Goal: Obtain resource: Download file/media

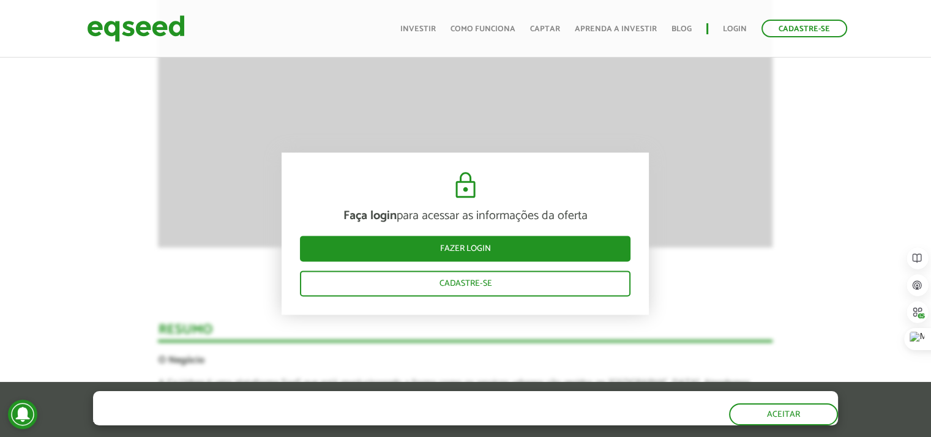
scroll to position [1652, 0]
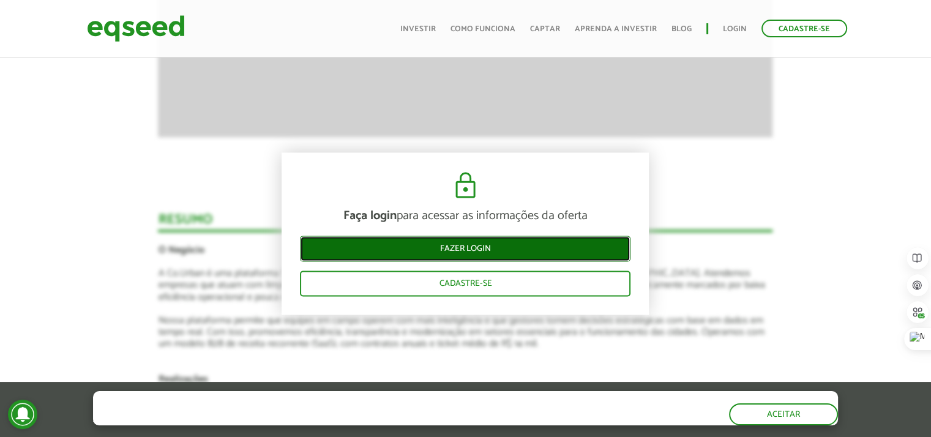
click at [448, 252] on link "Fazer login" at bounding box center [465, 249] width 330 height 26
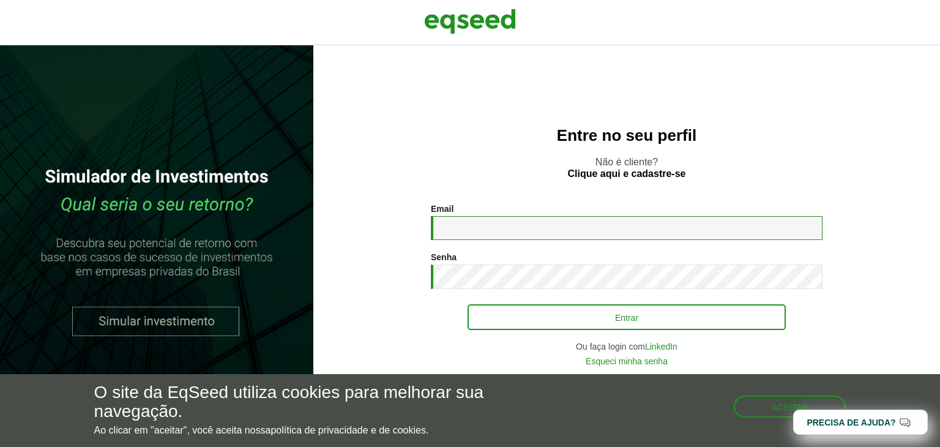
type input "**********"
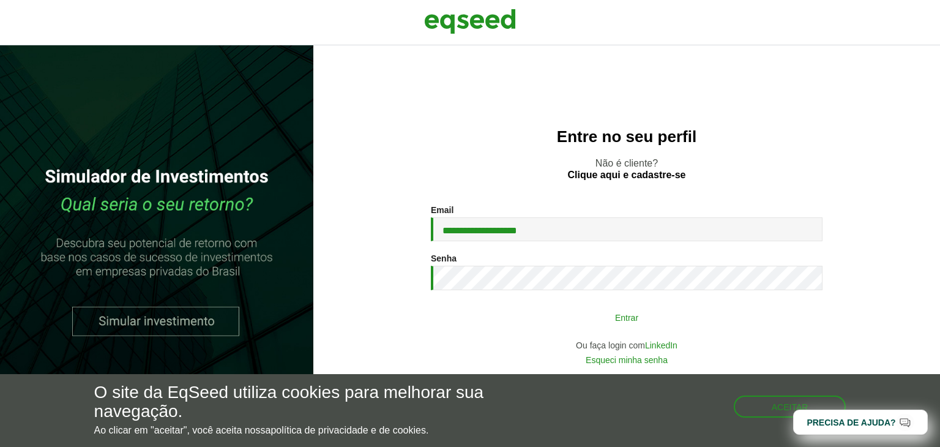
click at [557, 323] on button "Entrar" at bounding box center [627, 316] width 318 height 23
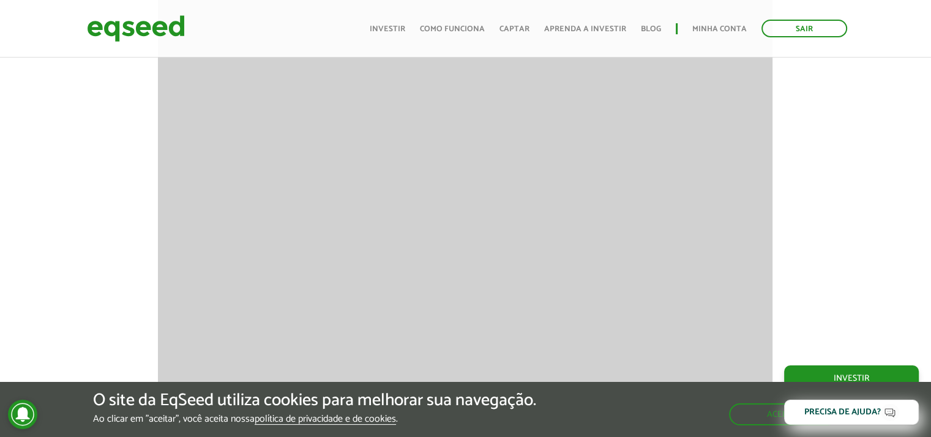
scroll to position [1285, 0]
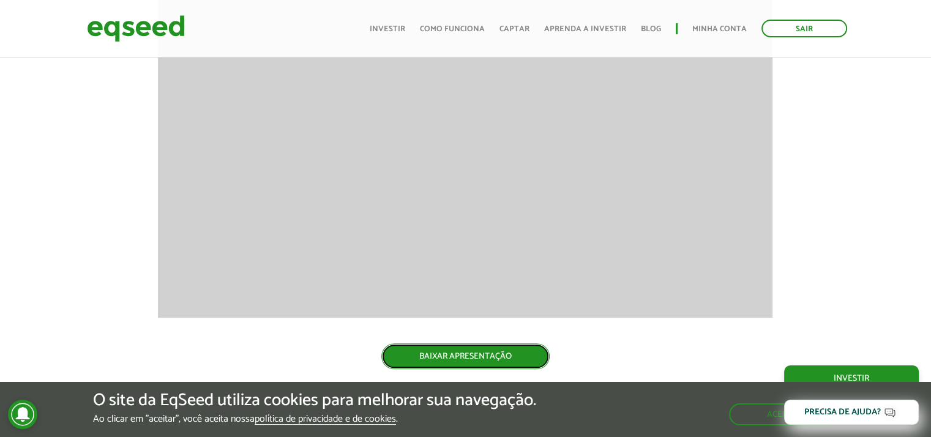
click at [447, 356] on link "BAIXAR APRESENTAÇÃO" at bounding box center [465, 356] width 168 height 26
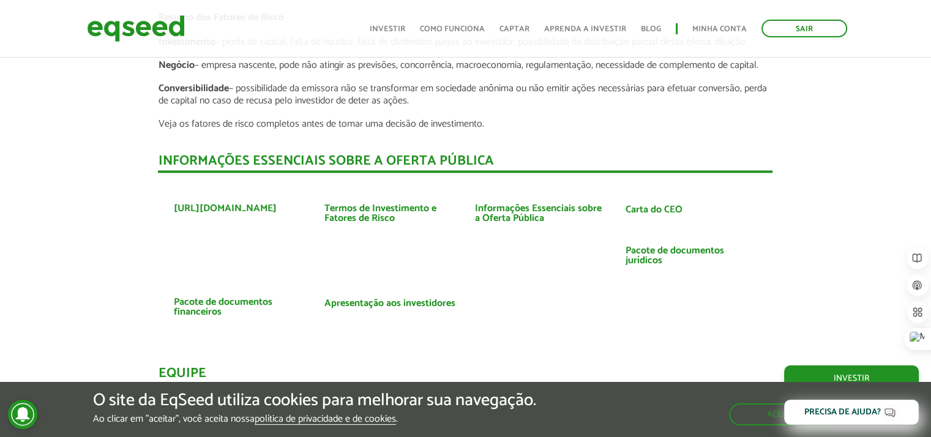
scroll to position [2264, 0]
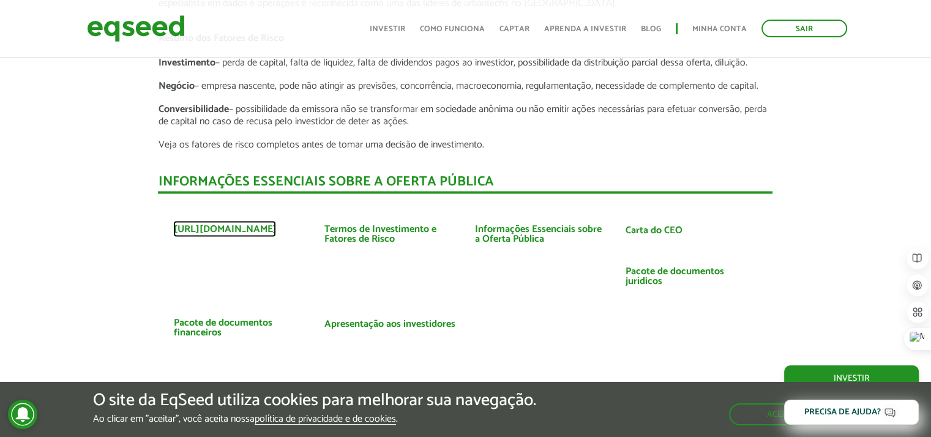
click at [249, 227] on link "[URL][DOMAIN_NAME]" at bounding box center [224, 229] width 103 height 10
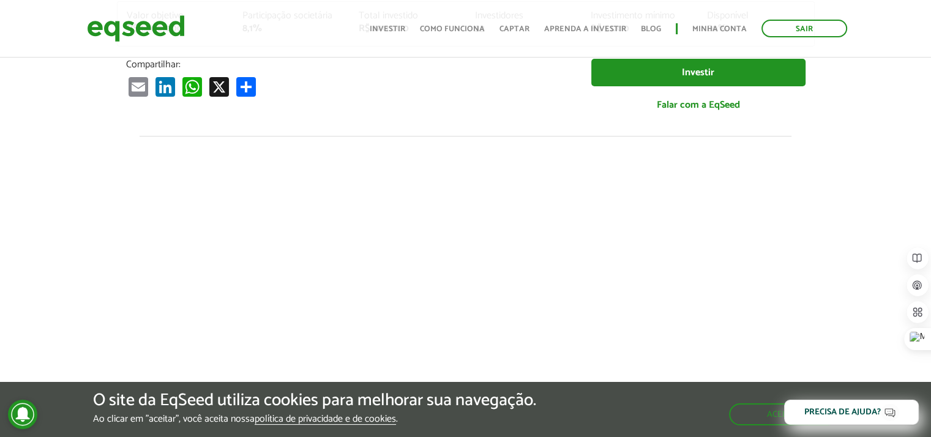
scroll to position [0, 0]
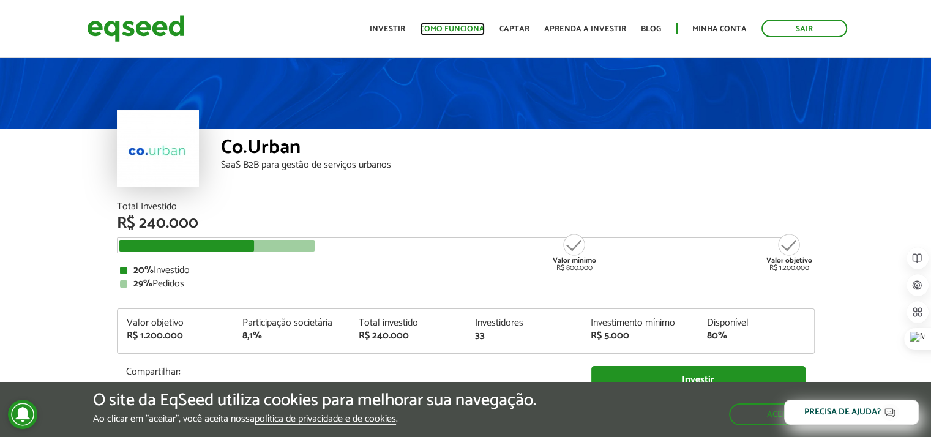
click at [469, 32] on link "Como funciona" at bounding box center [452, 29] width 65 height 8
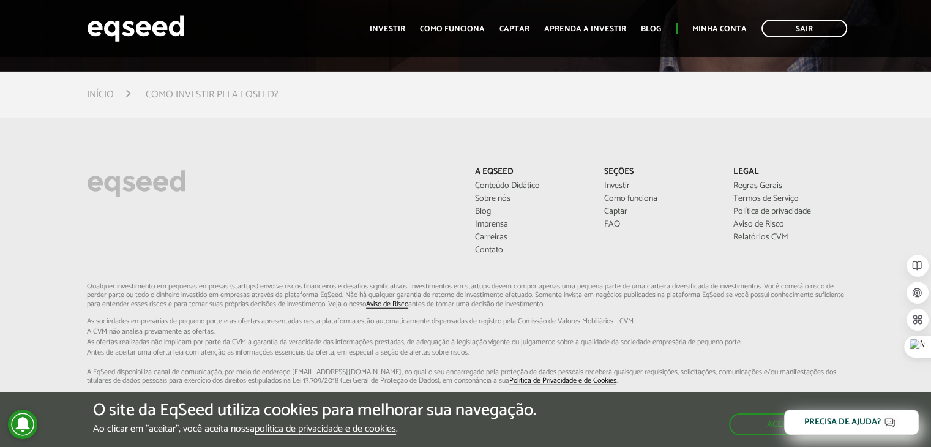
scroll to position [3224, 0]
